Goal: Transaction & Acquisition: Purchase product/service

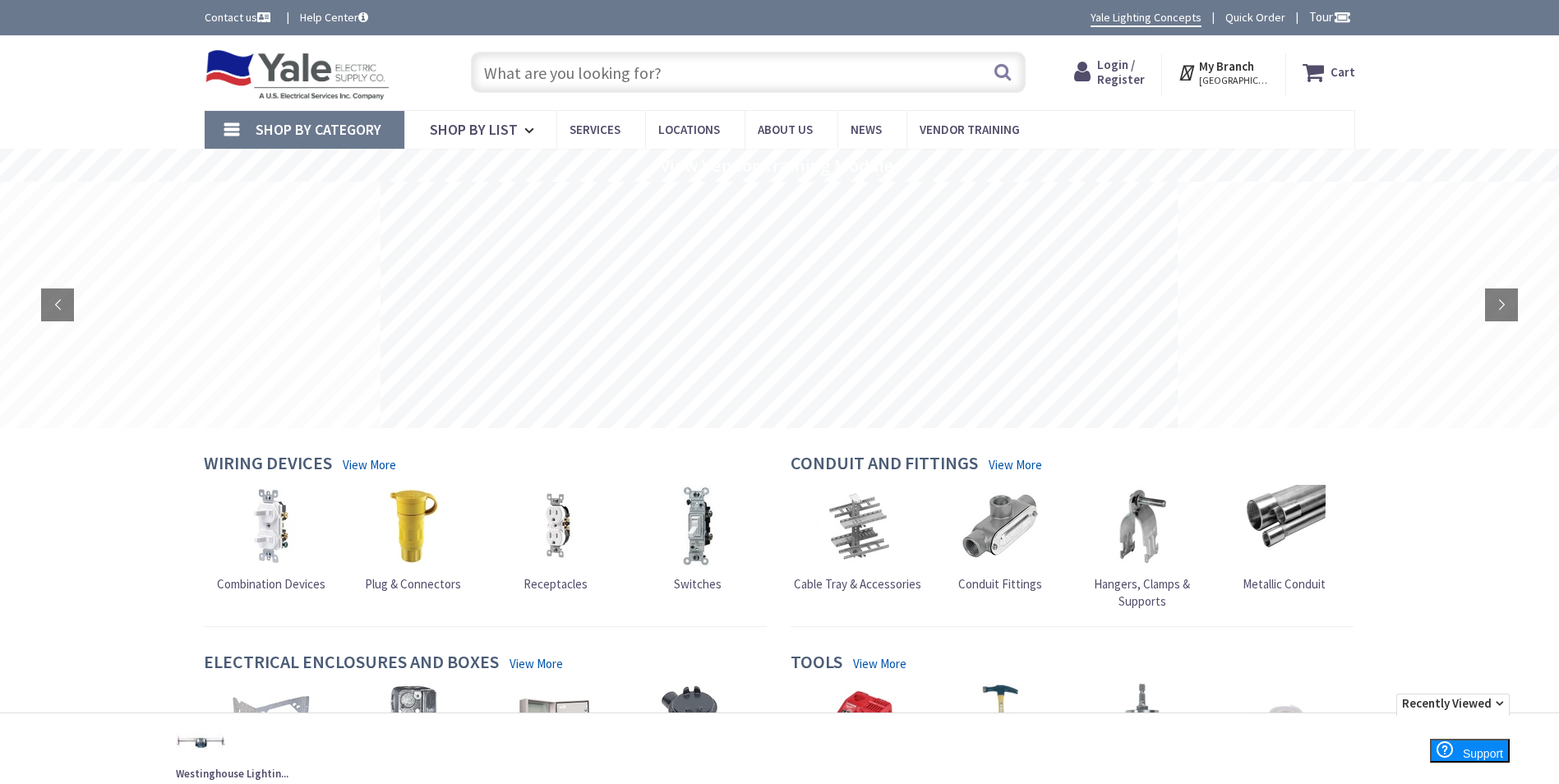
click at [609, 68] on input "text" at bounding box center [748, 72] width 555 height 41
click at [1444, 119] on div "Shop By Category Conduit and Fittings Cable Tray & Accessories Cable Trays Cabl…" at bounding box center [780, 129] width 1559 height 39
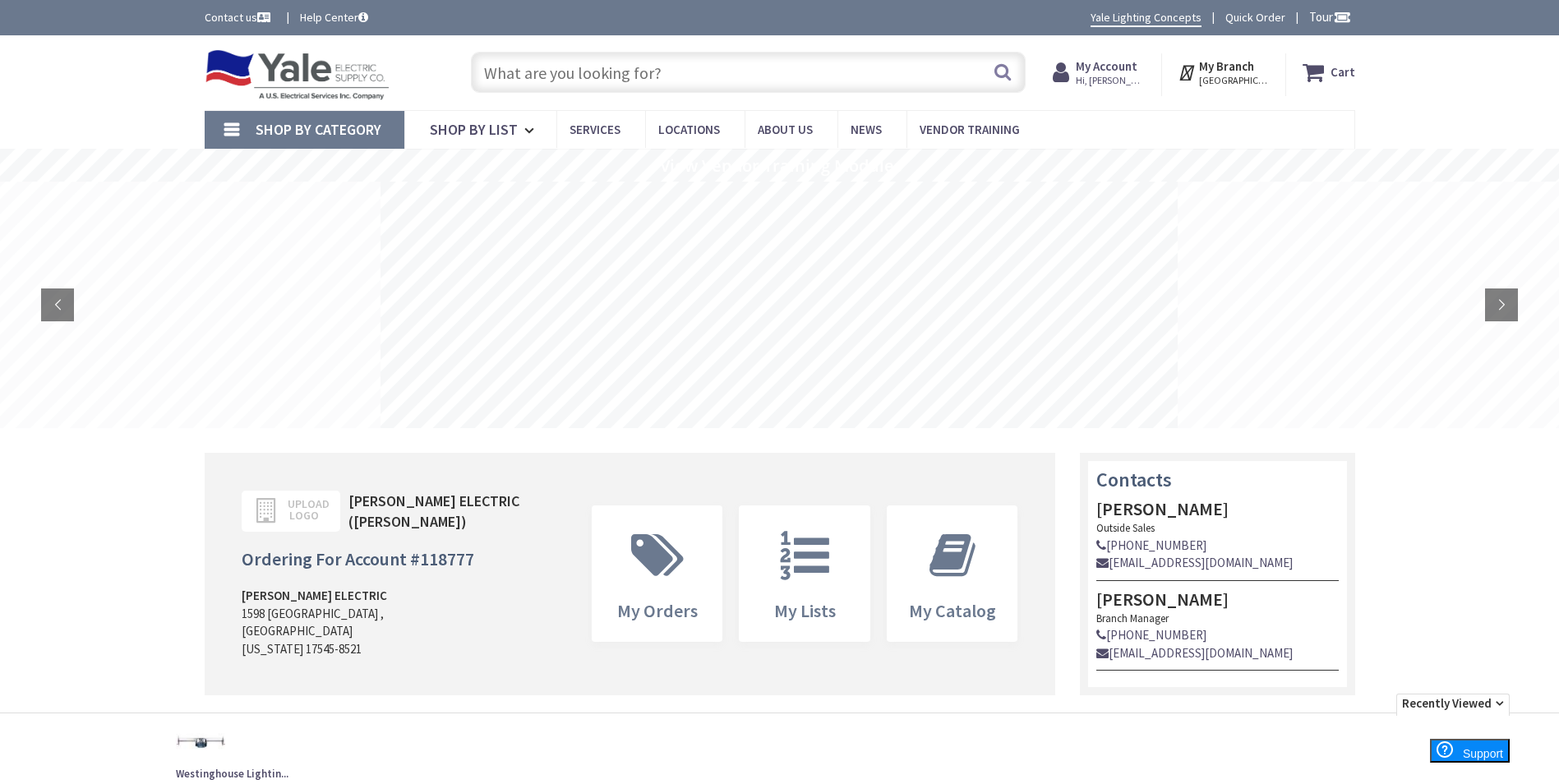
click at [602, 75] on input "text" at bounding box center [748, 72] width 555 height 41
type input "y"
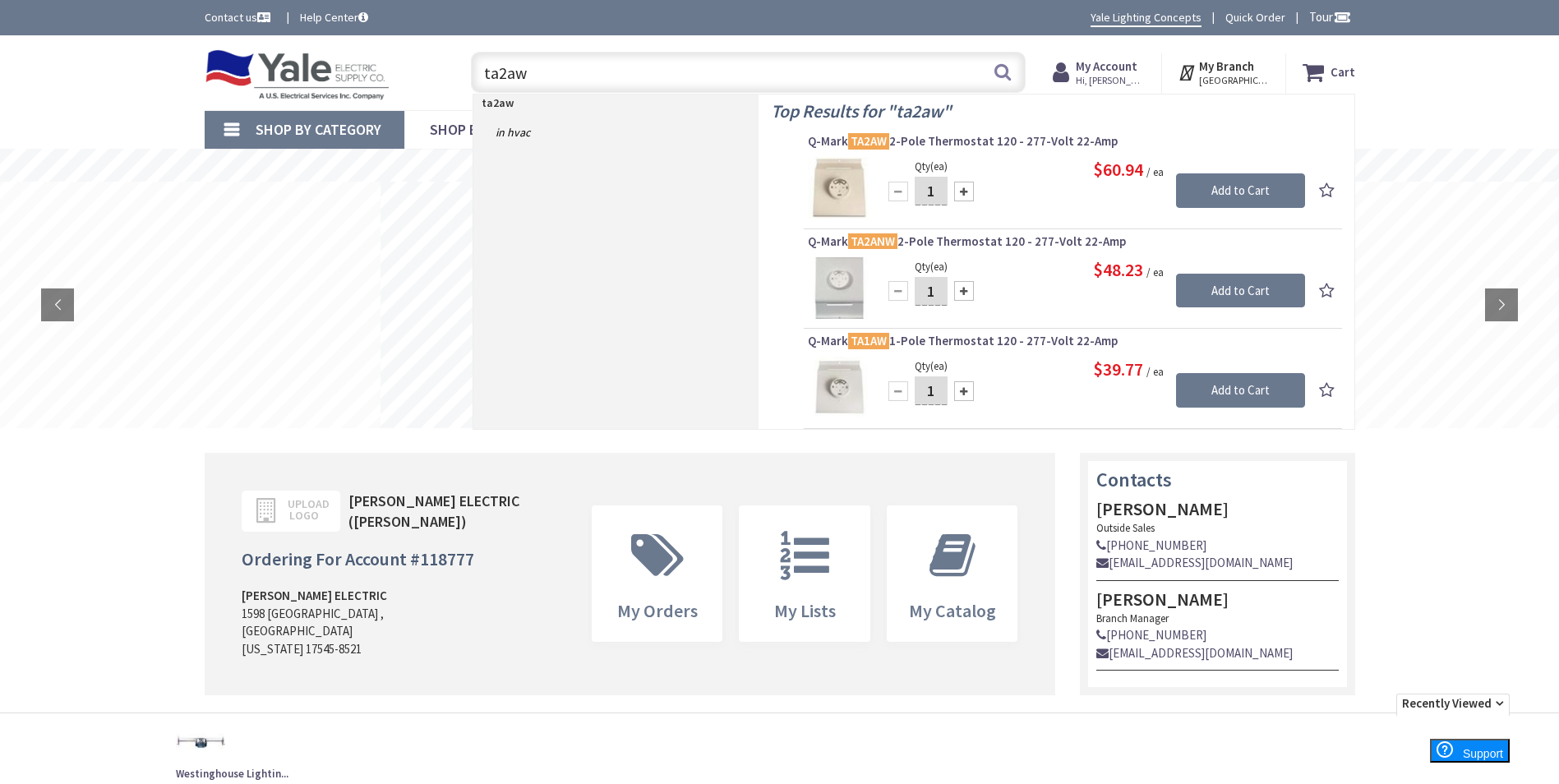
type input "ta2aw"
click at [962, 192] on div at bounding box center [964, 191] width 20 height 20
type input "2"
click at [1223, 188] on input "Add to Cart" at bounding box center [1240, 190] width 129 height 35
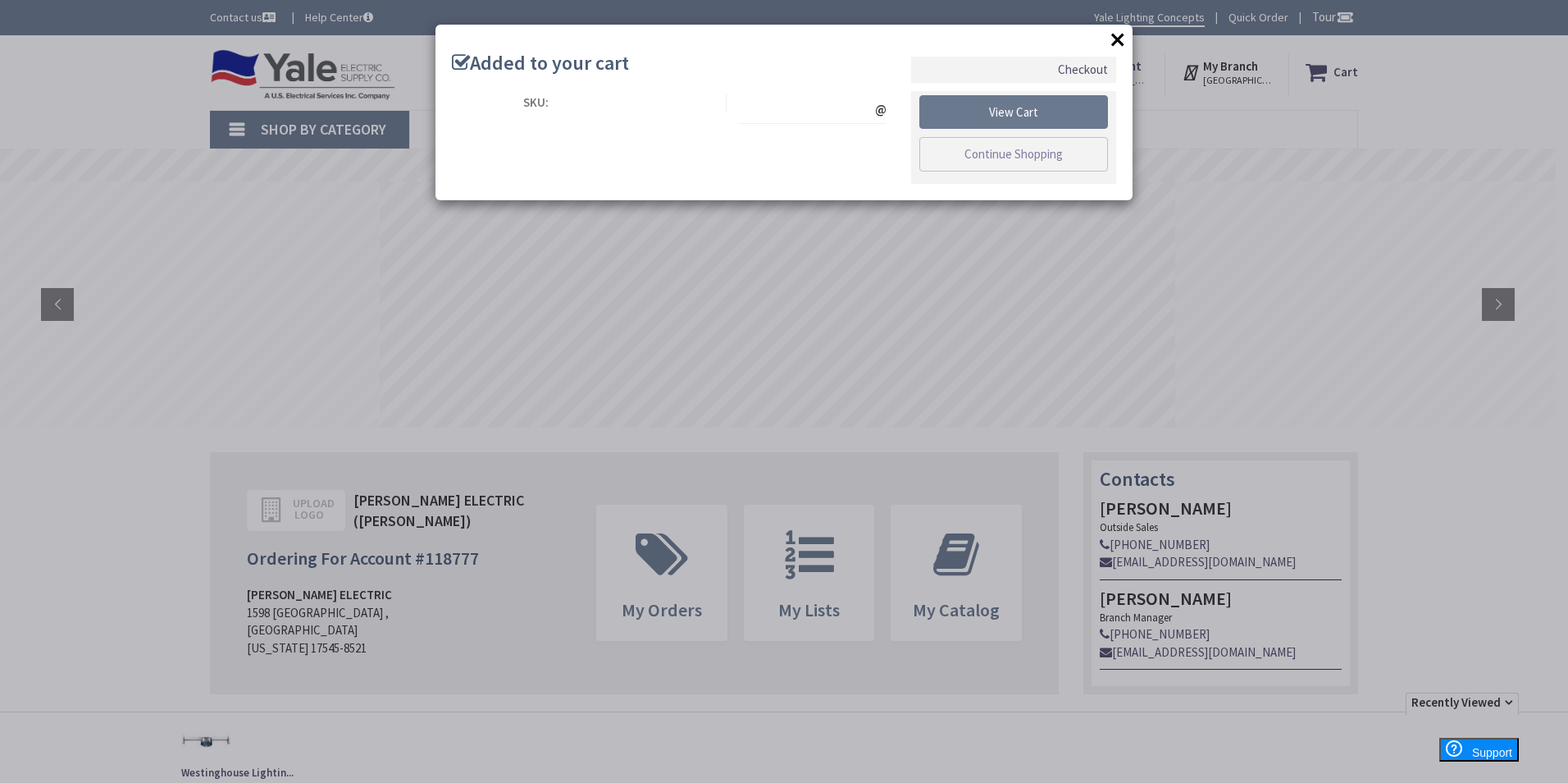
click at [1119, 45] on button "×" at bounding box center [1118, 39] width 24 height 24
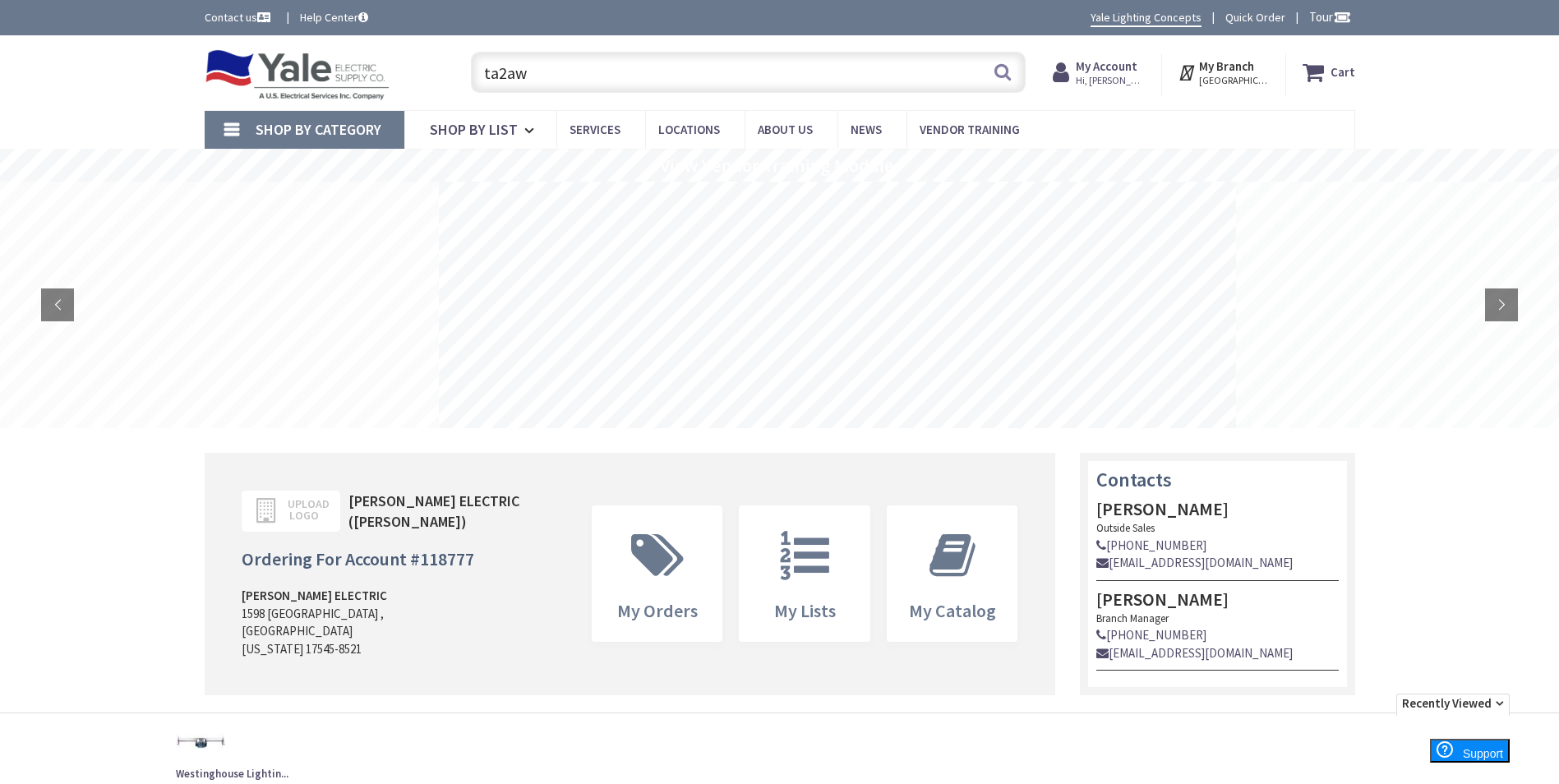
click at [547, 76] on input "ta2aw" at bounding box center [748, 72] width 555 height 41
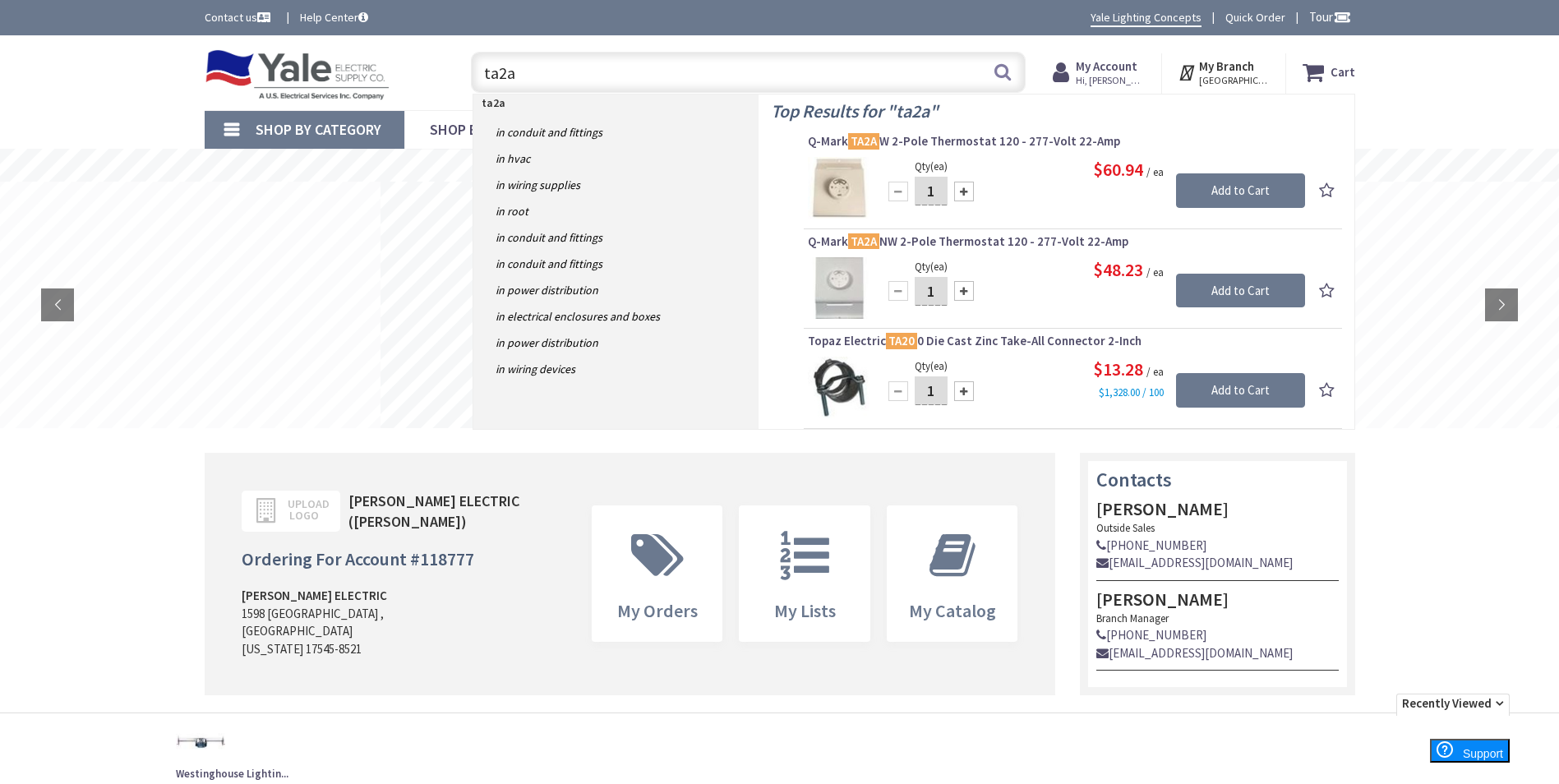
type input "ta2a"
click at [965, 195] on div at bounding box center [964, 191] width 20 height 20
type input "2"
click at [1261, 190] on input "Add to Cart" at bounding box center [1240, 190] width 129 height 35
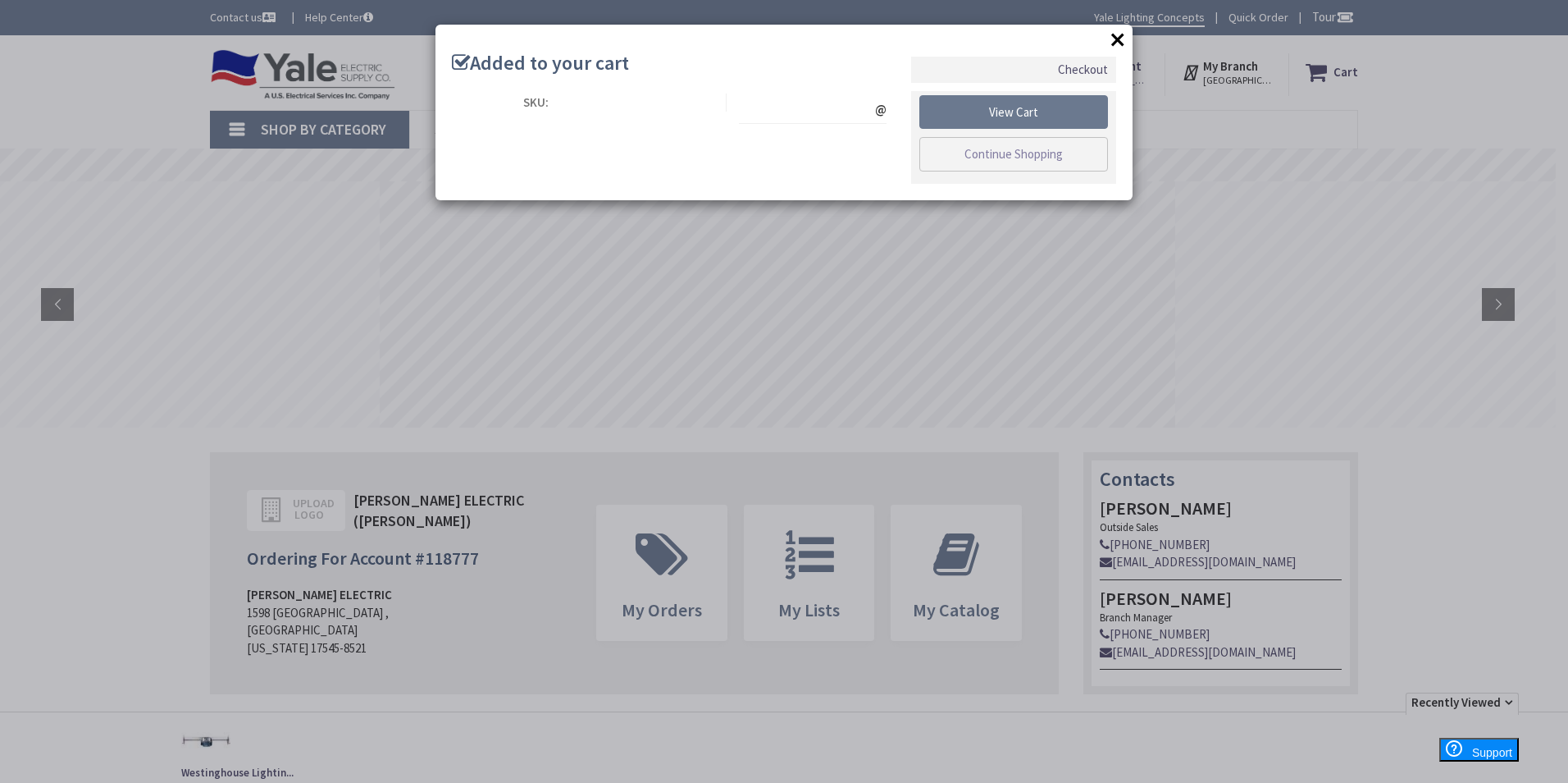
click at [1122, 41] on button "×" at bounding box center [1118, 39] width 24 height 24
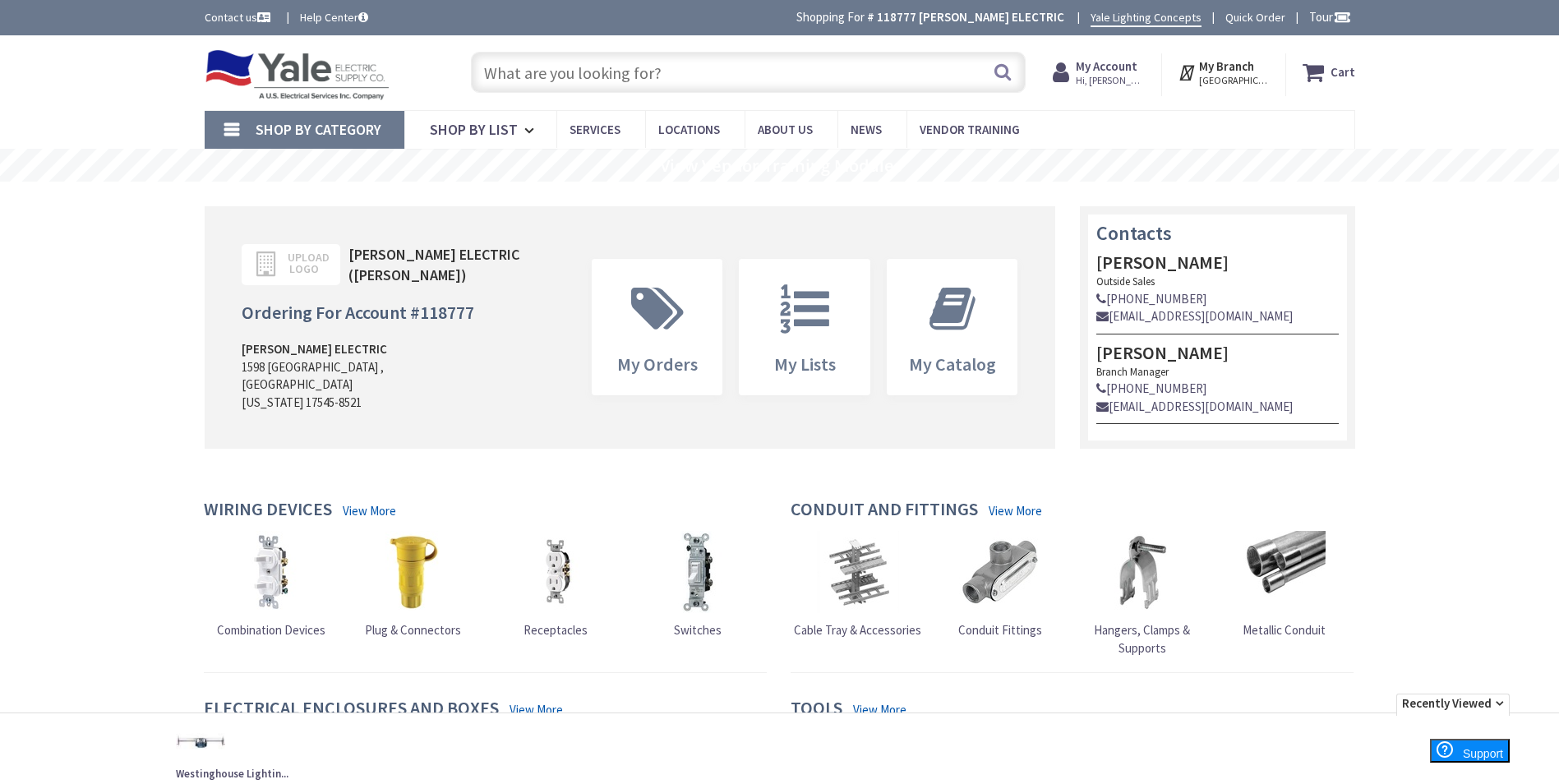
click at [544, 52] on div "Search" at bounding box center [744, 71] width 563 height 53
click at [548, 64] on input "text" at bounding box center [748, 72] width 555 height 41
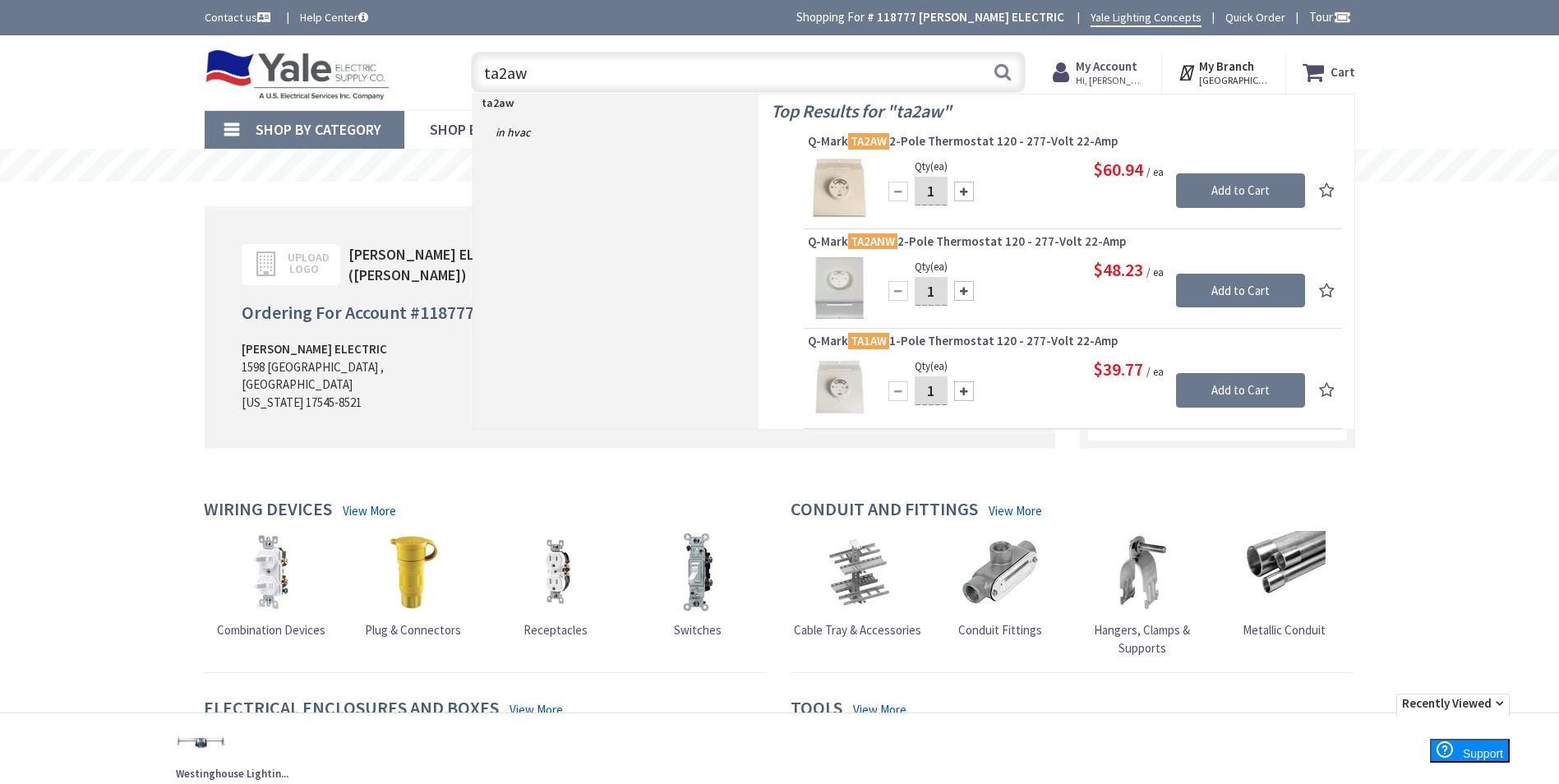
type input "ta2aw"
click at [955, 186] on div at bounding box center [964, 191] width 20 height 20
type input "2"
click at [1238, 186] on input "Add to Cart" at bounding box center [1240, 190] width 129 height 35
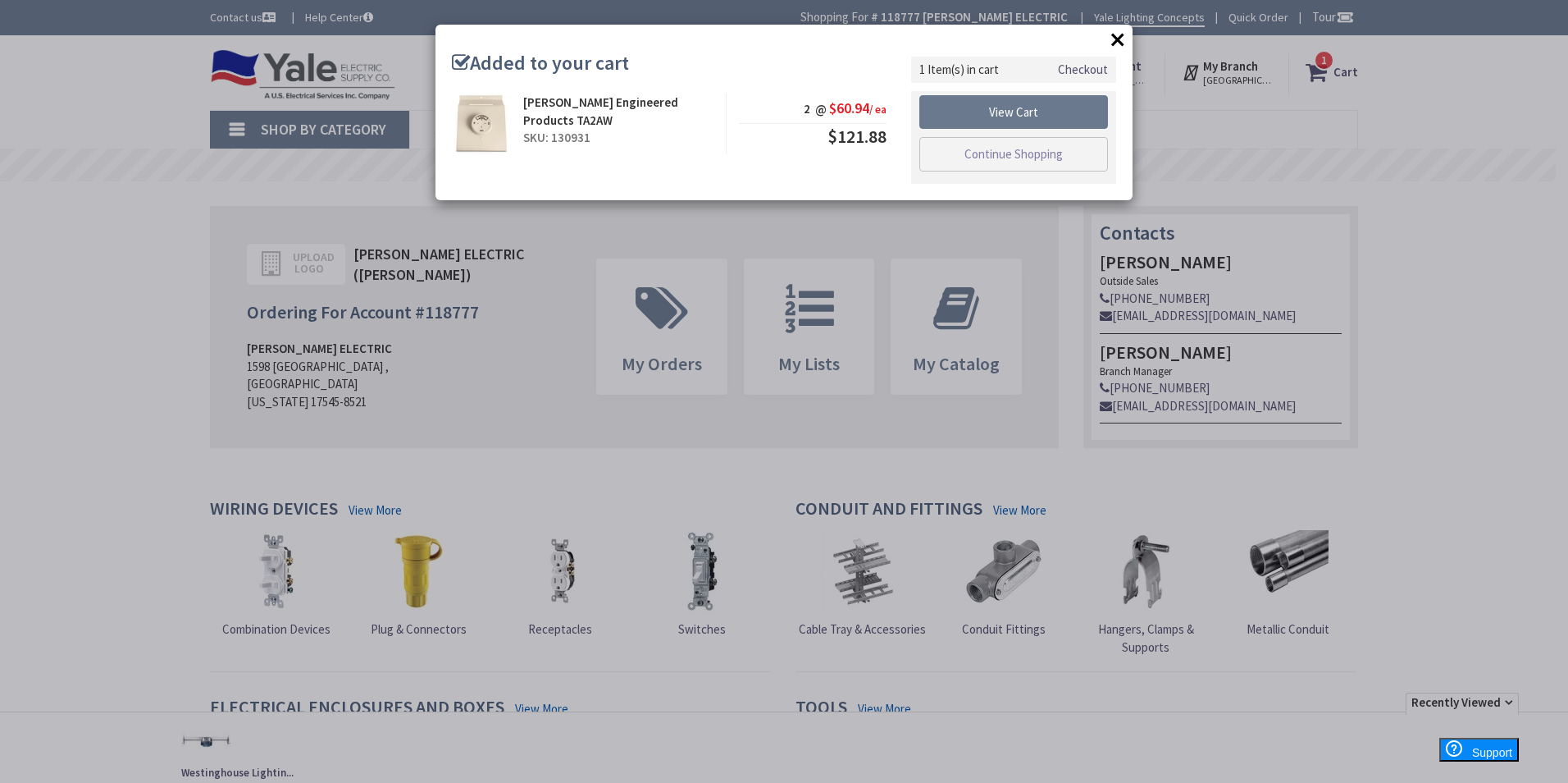
click at [1117, 32] on button "×" at bounding box center [1118, 39] width 24 height 24
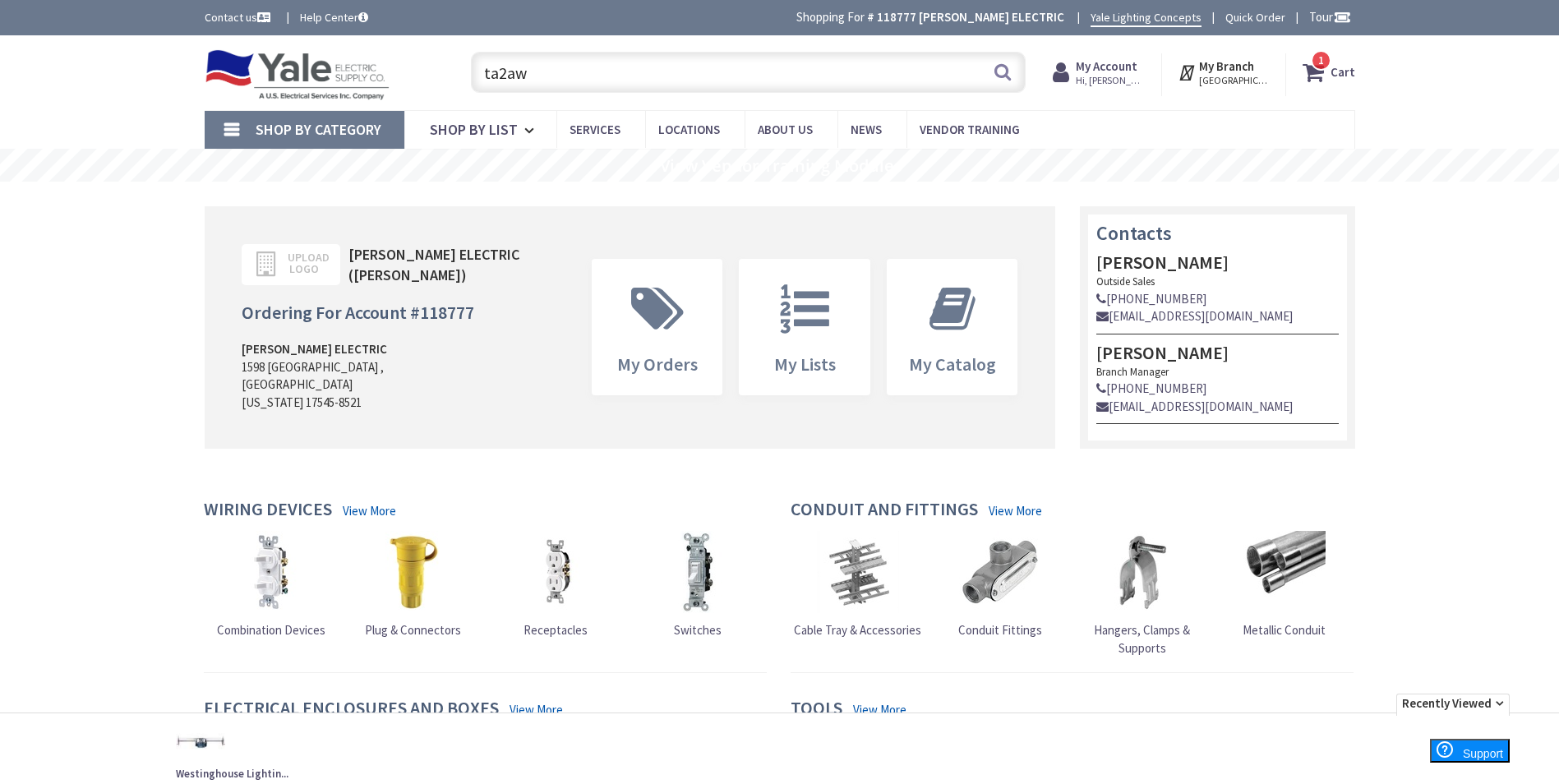
click at [1333, 71] on strong "Cart" at bounding box center [1343, 71] width 24 height 29
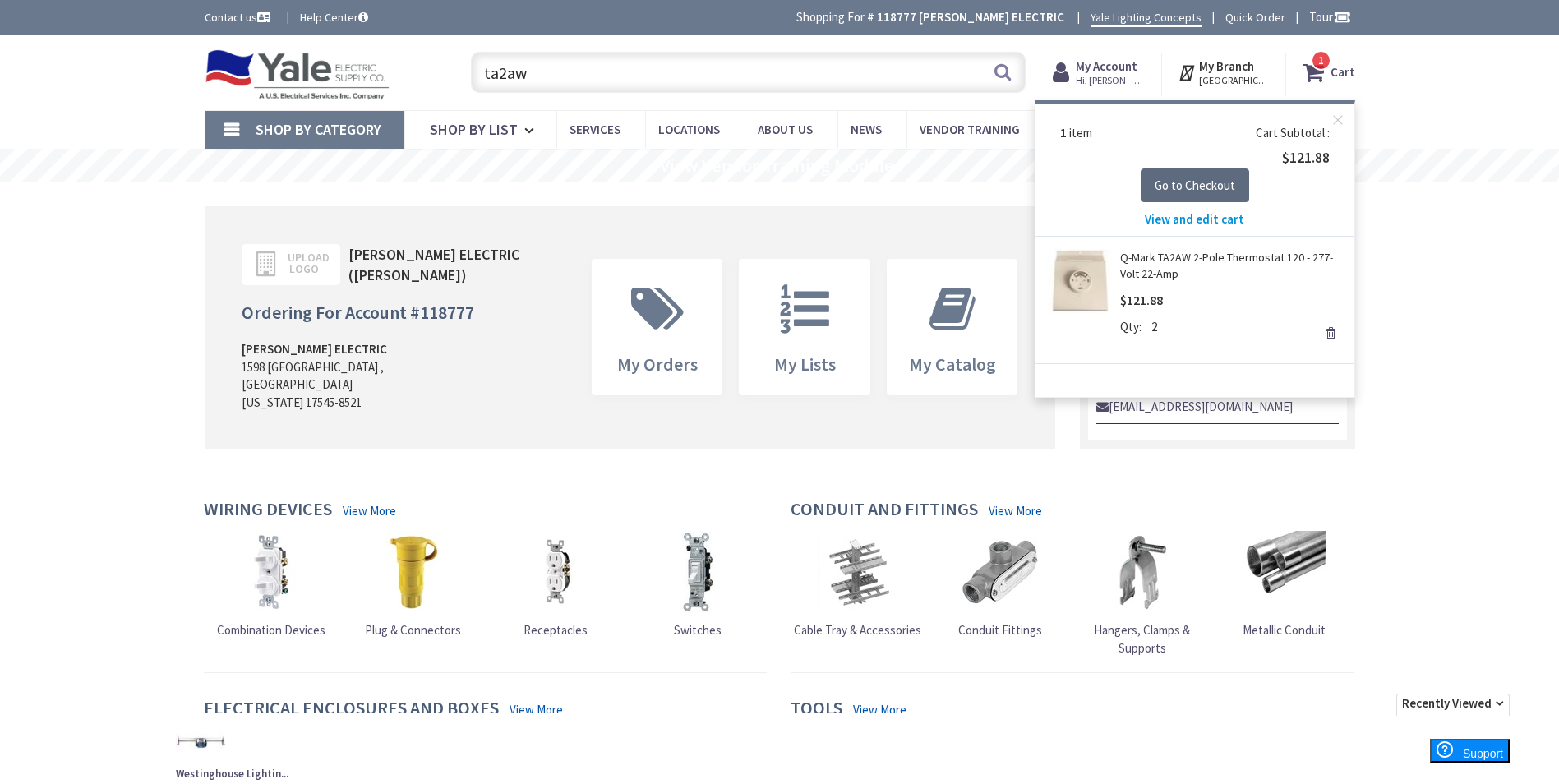
click at [1196, 190] on span "Go to Checkout" at bounding box center [1195, 185] width 81 height 16
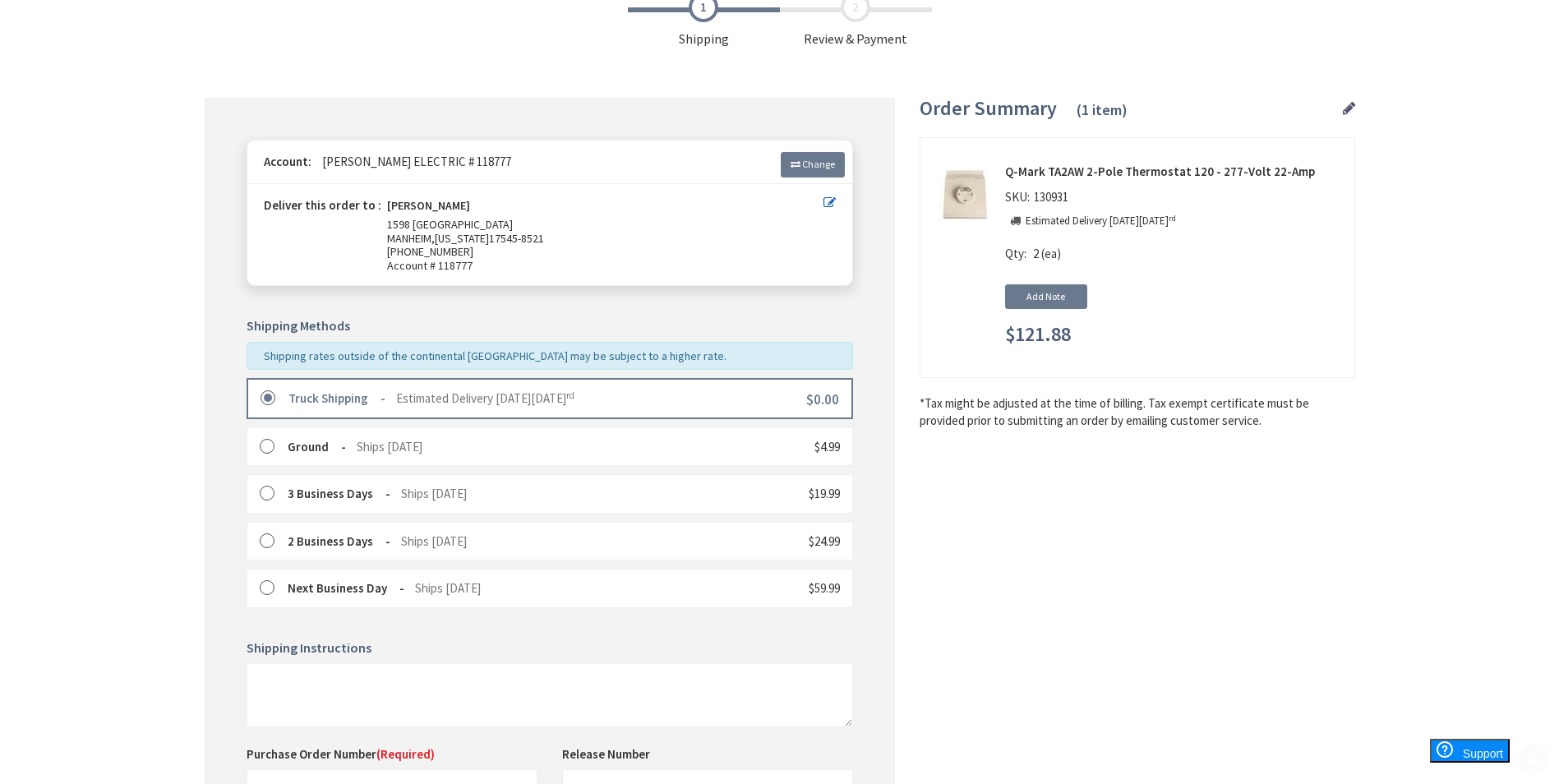
scroll to position [246, 0]
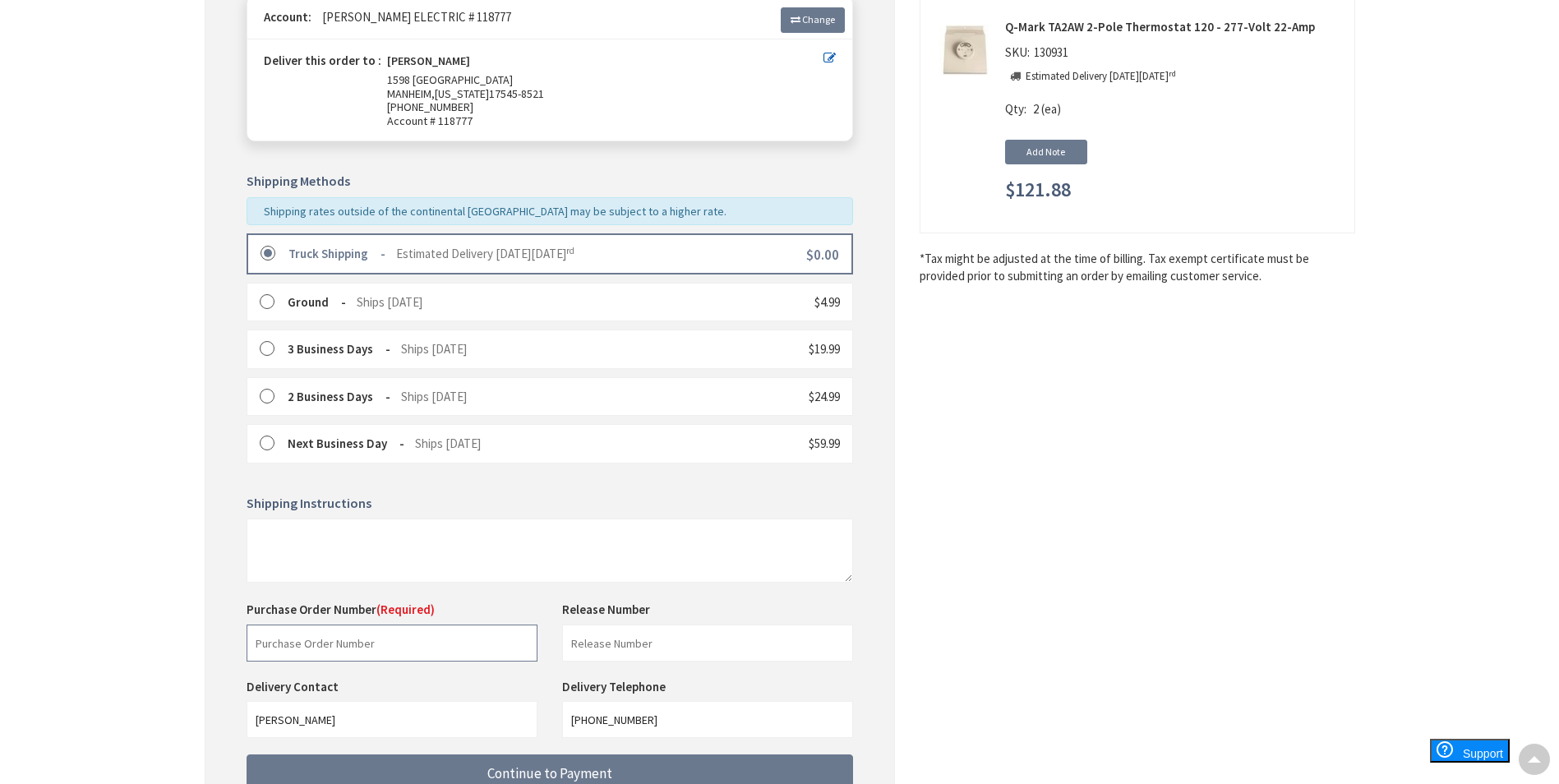
click at [293, 659] on input "text" at bounding box center [391, 642] width 291 height 37
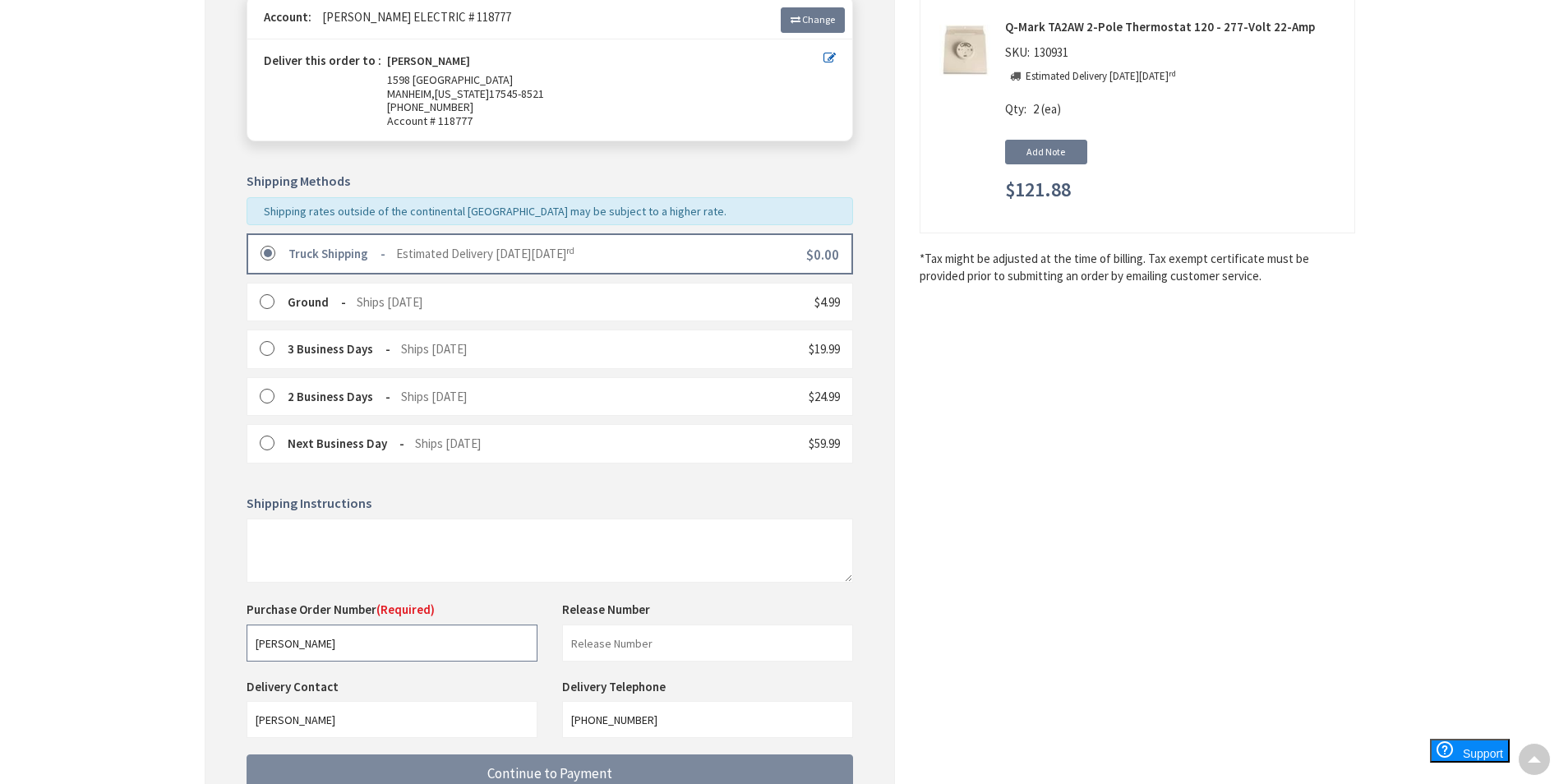
type input "PAT HAINES"
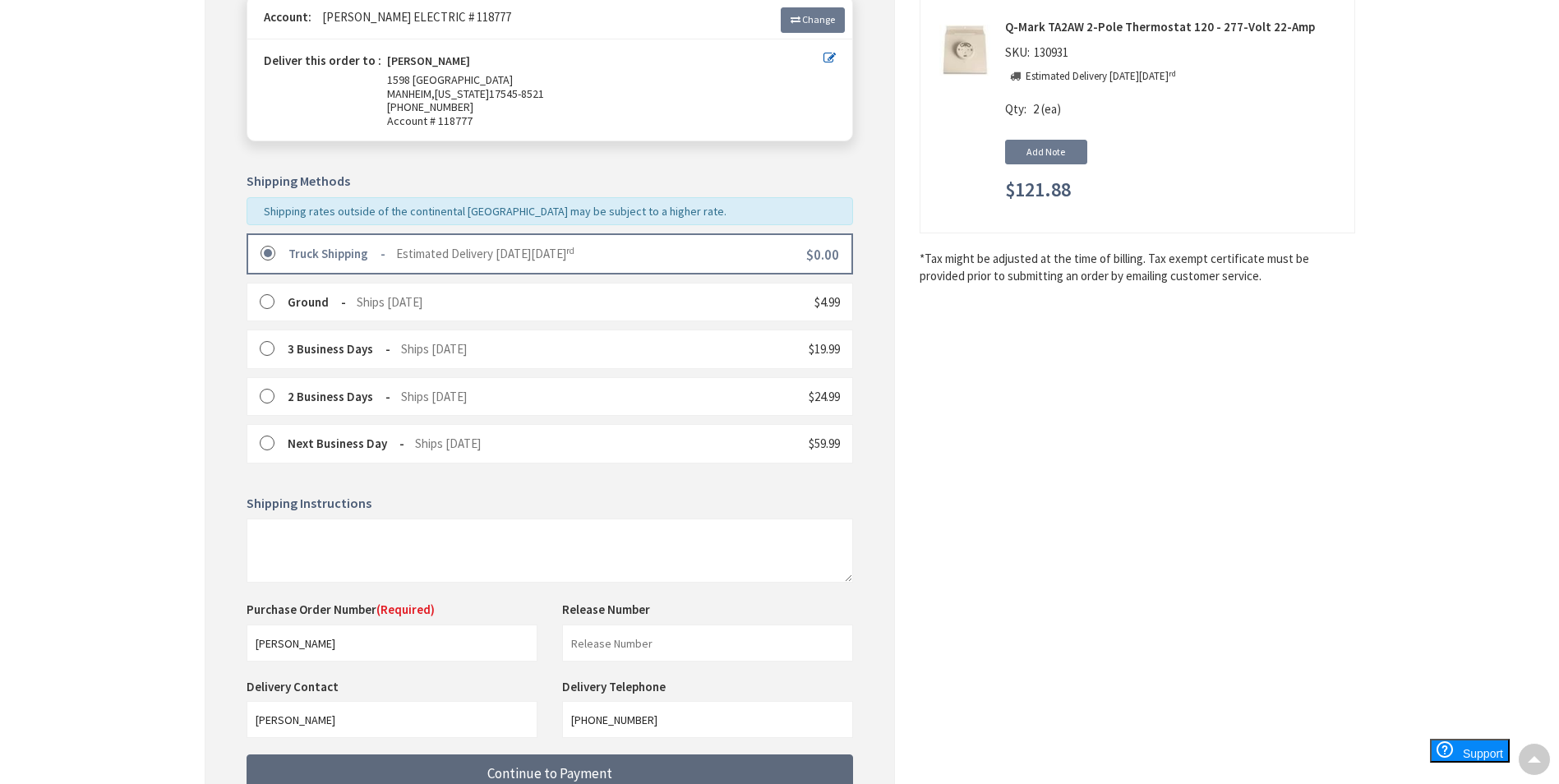
click at [401, 771] on button "Continue to Payment" at bounding box center [549, 773] width 606 height 39
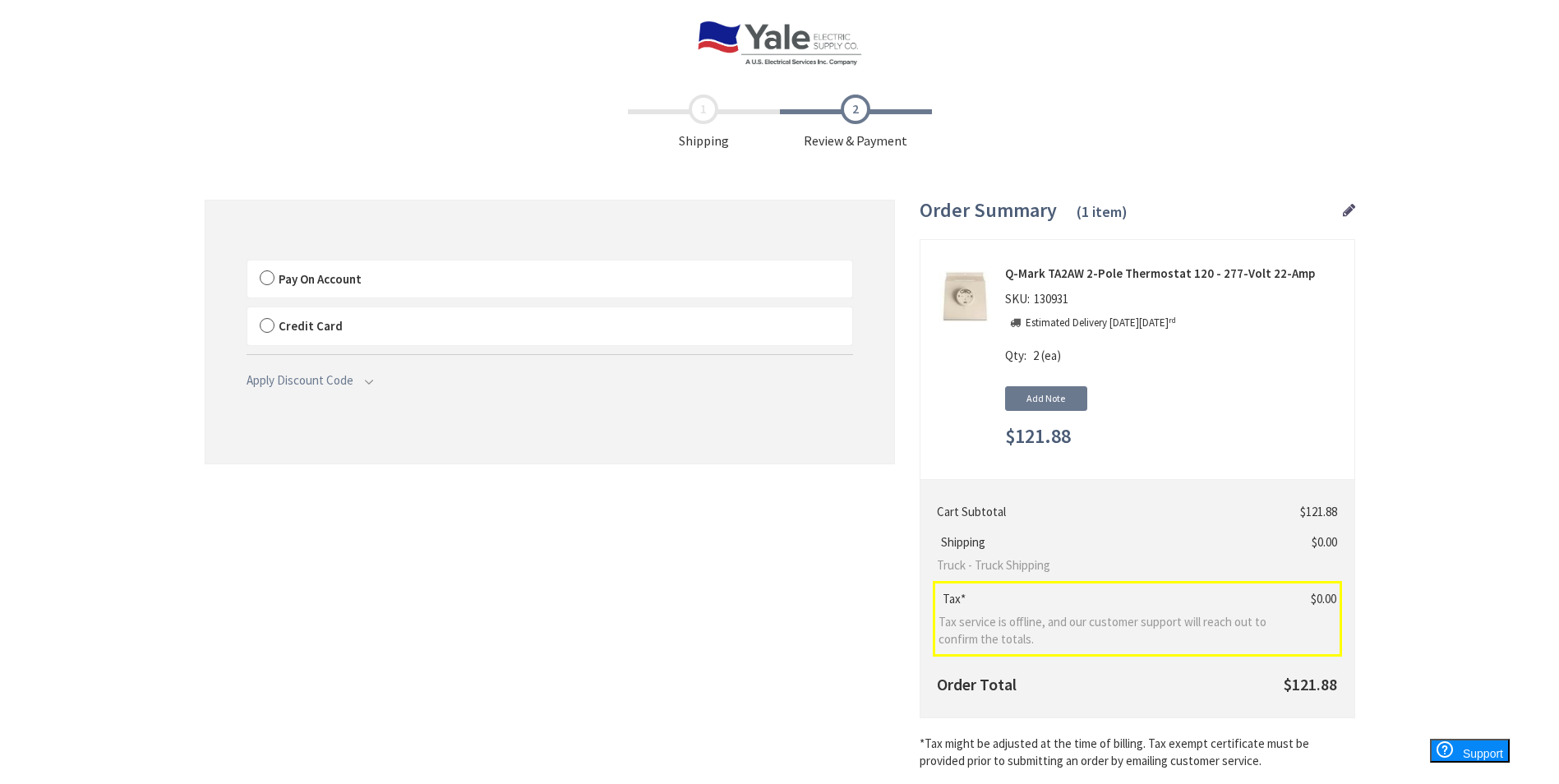
click at [298, 284] on span "Pay On Account" at bounding box center [320, 278] width 83 height 16
click at [247, 264] on input "Pay On Account" at bounding box center [247, 264] width 0 height 0
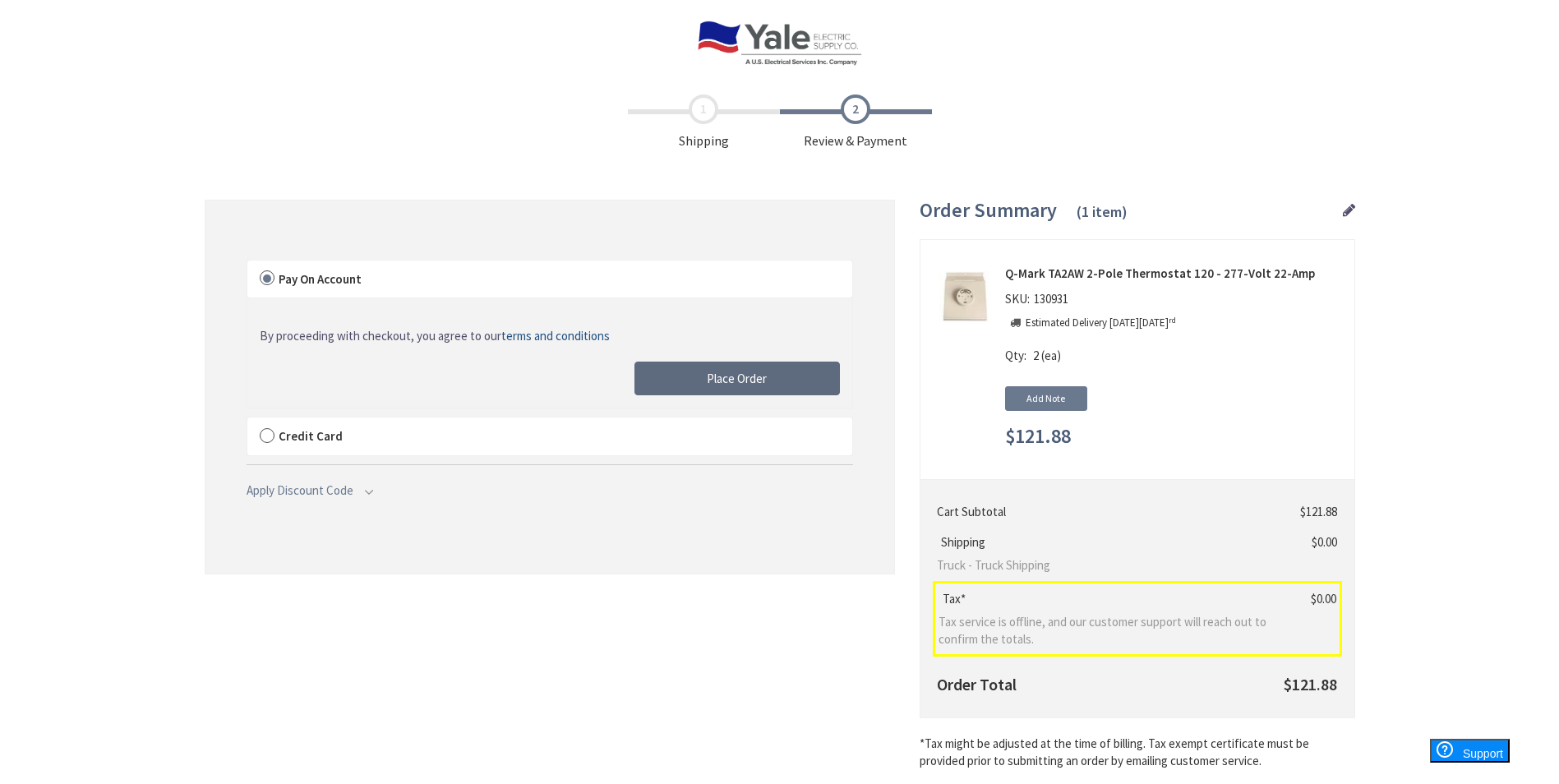
click at [734, 387] on button "Place Order" at bounding box center [737, 379] width 205 height 35
